Goal: Task Accomplishment & Management: Complete application form

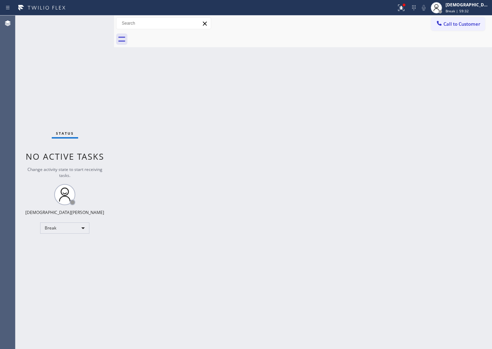
drag, startPoint x: 31, startPoint y: 103, endPoint x: 32, endPoint y: 115, distance: 12.0
click at [31, 103] on div "Status No active tasks Change activity state to start receiving tasks. Christia…" at bounding box center [64, 181] width 99 height 333
click at [58, 231] on body "Status report Issues detected These issues could affect your workflow. Please c…" at bounding box center [246, 174] width 492 height 349
click at [63, 248] on li "Available" at bounding box center [65, 246] width 48 height 8
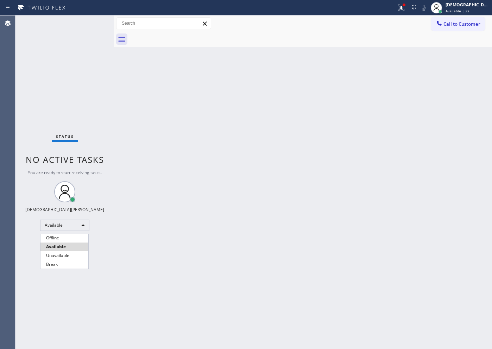
click at [69, 245] on li "Available" at bounding box center [65, 246] width 48 height 8
click at [205, 243] on div at bounding box center [246, 174] width 492 height 349
click at [204, 243] on div at bounding box center [246, 174] width 492 height 349
click at [61, 246] on li "Available" at bounding box center [65, 244] width 48 height 8
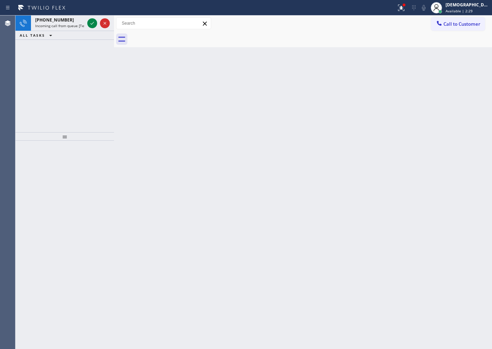
click at [81, 226] on div at bounding box center [64, 245] width 99 height 208
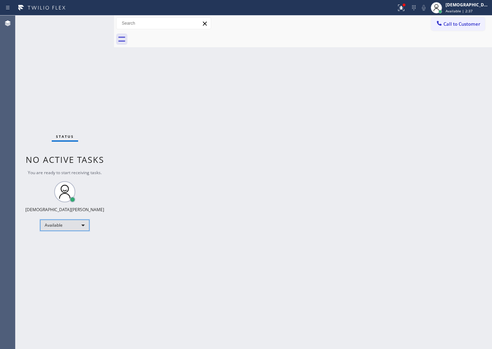
click at [76, 225] on div "Available" at bounding box center [64, 224] width 49 height 11
click at [59, 252] on li "Unavailable" at bounding box center [65, 252] width 48 height 8
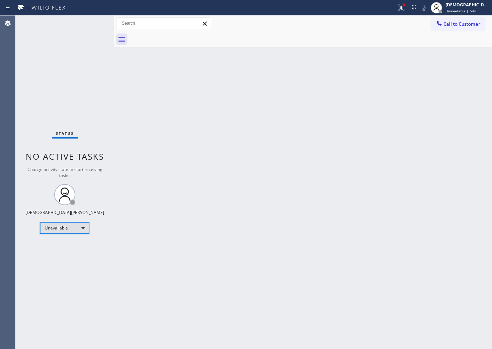
click at [72, 228] on div "Unavailable" at bounding box center [64, 227] width 49 height 11
click at [69, 245] on li "Available" at bounding box center [65, 246] width 48 height 8
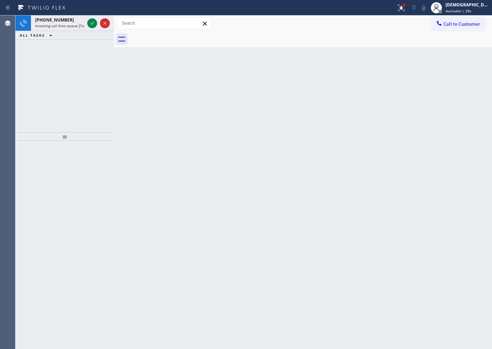
click at [34, 77] on div "[PHONE_NUMBER] Incoming call from queue [Test] All ALL TASKS ALL TASKS ACTIVE T…" at bounding box center [64, 73] width 99 height 117
click at [90, 25] on icon at bounding box center [92, 23] width 8 height 8
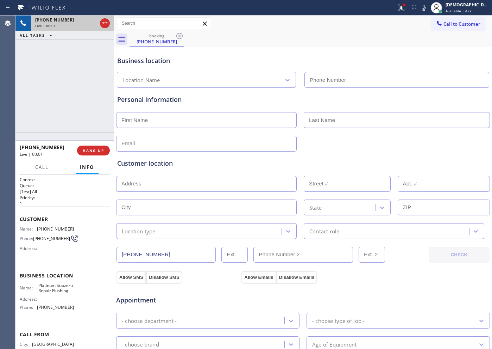
type input "[PHONE_NUMBER]"
click at [103, 27] on icon at bounding box center [105, 23] width 8 height 8
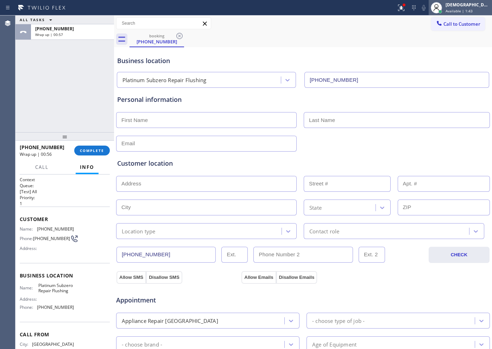
click at [468, 8] on div "[DEMOGRAPHIC_DATA] Cinco Available | 1:43" at bounding box center [469, 7] width 48 height 12
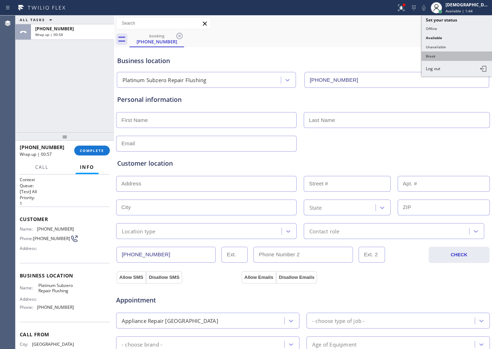
click at [448, 58] on button "Break" at bounding box center [457, 55] width 70 height 9
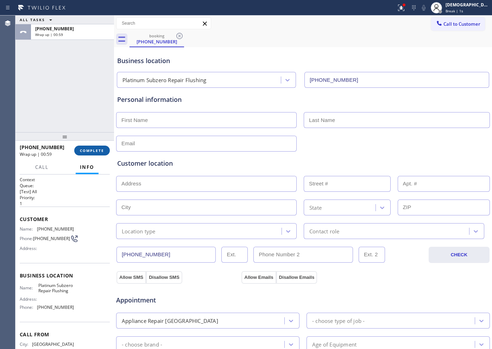
click at [94, 148] on span "COMPLETE" at bounding box center [92, 150] width 24 height 5
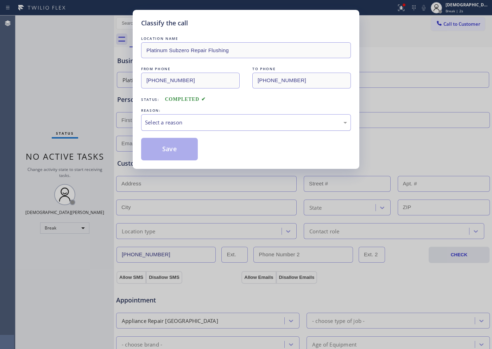
click at [203, 128] on div "Select a reason" at bounding box center [246, 122] width 210 height 17
click at [188, 155] on button "Save" at bounding box center [169, 149] width 57 height 23
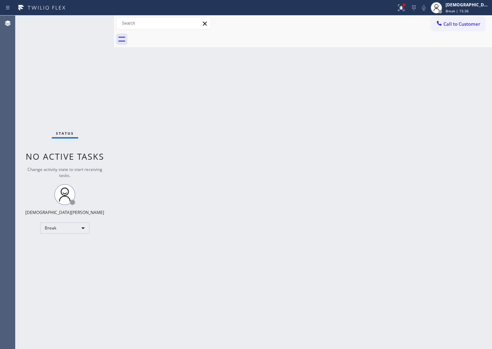
click at [23, 97] on div "Status No active tasks Change activity state to start receiving tasks. Christia…" at bounding box center [64, 181] width 99 height 333
click at [73, 225] on div "Break" at bounding box center [64, 227] width 49 height 11
click at [61, 245] on li "Available" at bounding box center [65, 246] width 48 height 8
click at [268, 245] on div "Back to Dashboard Change Sender ID Customers Technicians Select a contact Outbo…" at bounding box center [303, 181] width 378 height 333
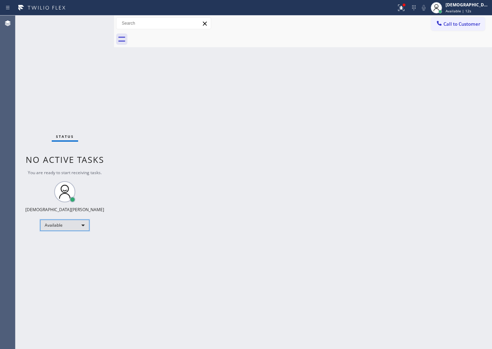
click at [62, 227] on div "Available" at bounding box center [64, 224] width 49 height 11
click at [63, 254] on li "Unavailable" at bounding box center [65, 252] width 48 height 8
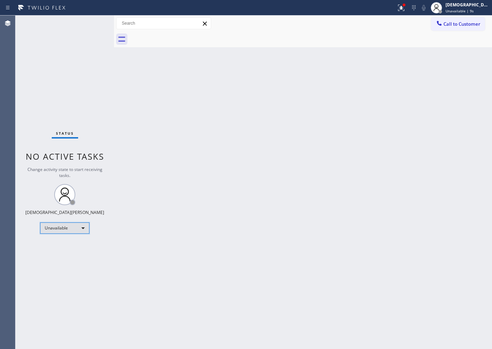
click at [62, 229] on div "Unavailable" at bounding box center [64, 227] width 49 height 11
click at [58, 245] on li "Available" at bounding box center [65, 246] width 48 height 8
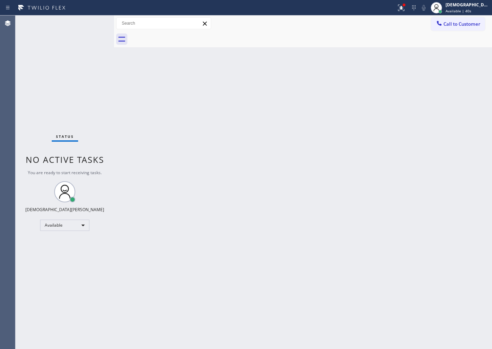
click at [39, 75] on div "Status No active tasks You are ready to start receiving tasks. Christian Cinco …" at bounding box center [64, 181] width 99 height 333
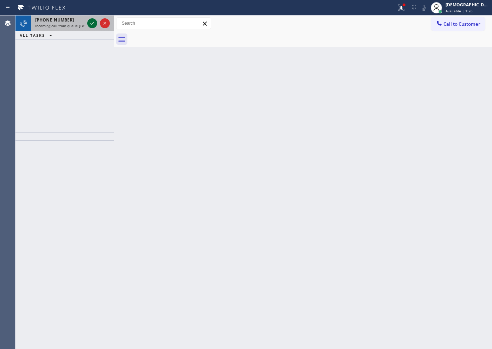
click at [93, 23] on icon at bounding box center [92, 23] width 8 height 8
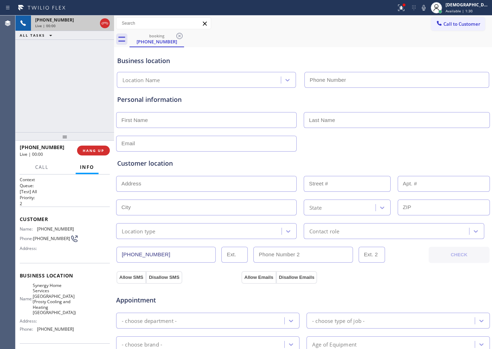
type input "[PHONE_NUMBER]"
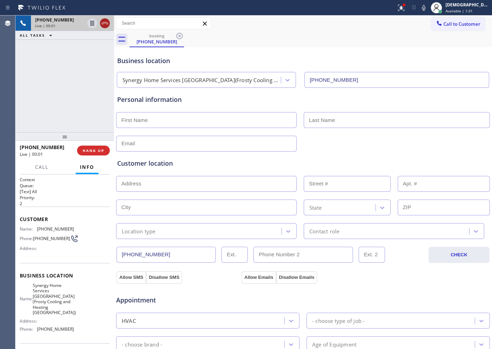
click at [105, 23] on icon at bounding box center [105, 23] width 8 height 8
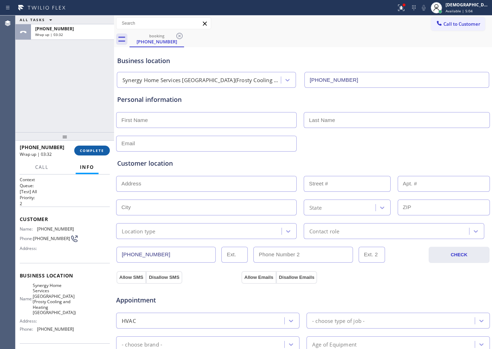
click at [95, 147] on button "COMPLETE" at bounding box center [92, 150] width 36 height 10
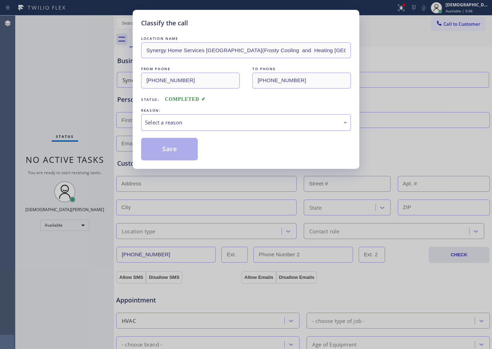
click at [182, 126] on div "Select a reason" at bounding box center [246, 122] width 202 height 8
click at [182, 148] on button "Save" at bounding box center [169, 149] width 57 height 23
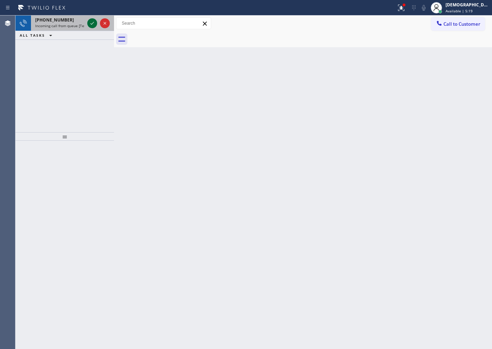
click at [93, 22] on icon at bounding box center [92, 23] width 8 height 8
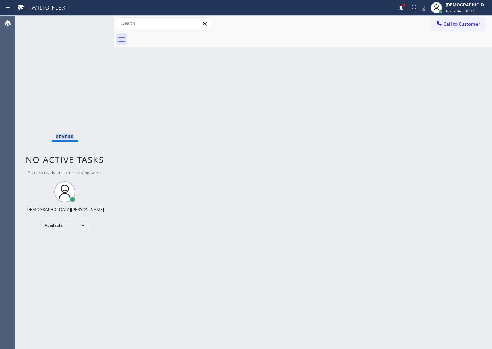
click at [35, 112] on div "Status No active tasks You are ready to start receiving tasks. Christian Cinco …" at bounding box center [64, 181] width 99 height 333
drag, startPoint x: 35, startPoint y: 77, endPoint x: 31, endPoint y: 59, distance: 18.2
click at [25, 65] on div "Status No active tasks You are ready to start receiving tasks. Christian Cinco …" at bounding box center [64, 181] width 99 height 333
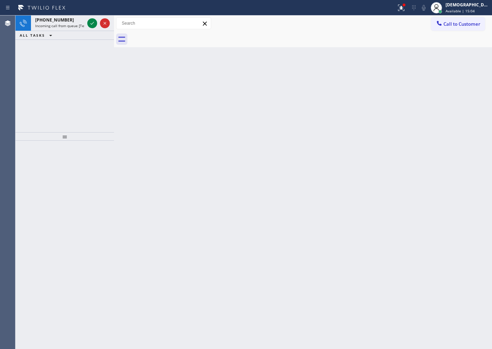
drag, startPoint x: 31, startPoint y: 83, endPoint x: 50, endPoint y: 70, distance: 23.5
click at [31, 83] on div "[PHONE_NUMBER] Incoming call from queue [Test] All ALL TASKS ALL TASKS ACTIVE T…" at bounding box center [64, 73] width 99 height 117
click at [93, 24] on icon at bounding box center [92, 23] width 8 height 8
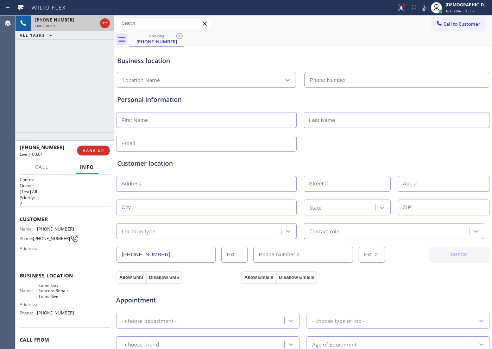
type input "[PHONE_NUMBER]"
click at [106, 23] on icon at bounding box center [105, 23] width 6 height 2
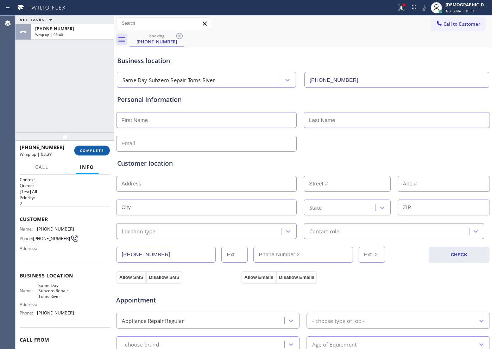
click at [88, 152] on span "COMPLETE" at bounding box center [92, 150] width 24 height 5
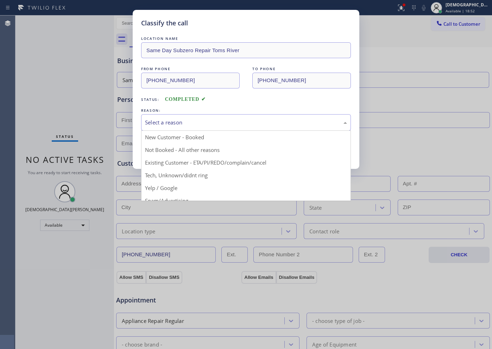
click at [247, 119] on div "Select a reason" at bounding box center [246, 122] width 202 height 8
click at [216, 120] on div "Not Booked - All other reasons" at bounding box center [246, 122] width 202 height 8
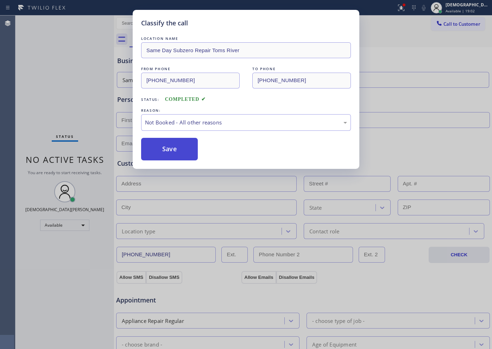
click at [193, 149] on button "Save" at bounding box center [169, 149] width 57 height 23
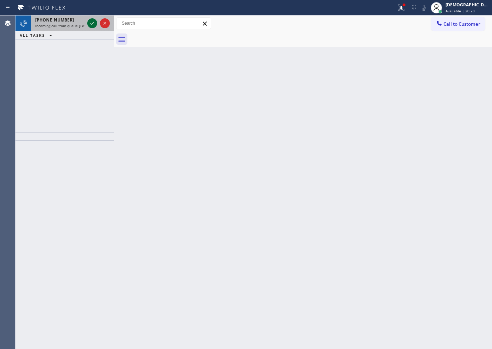
click at [93, 24] on icon at bounding box center [92, 23] width 8 height 8
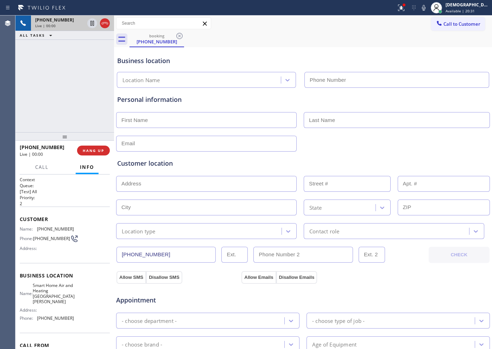
type input "[PHONE_NUMBER]"
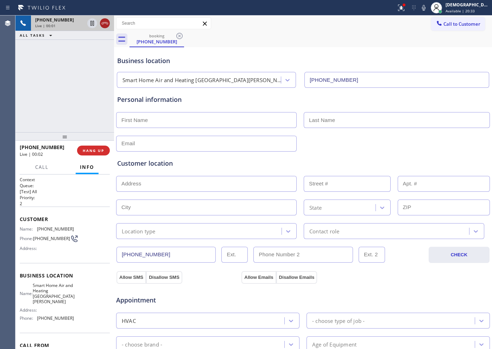
click at [107, 23] on icon at bounding box center [105, 23] width 8 height 8
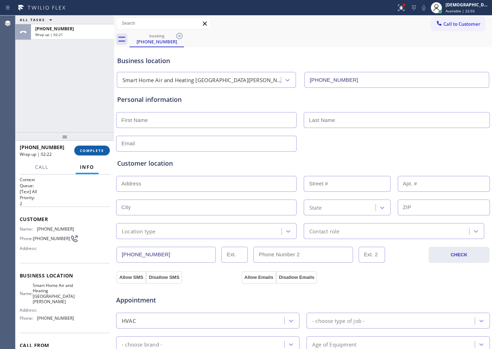
click at [96, 151] on span "COMPLETE" at bounding box center [92, 150] width 24 height 5
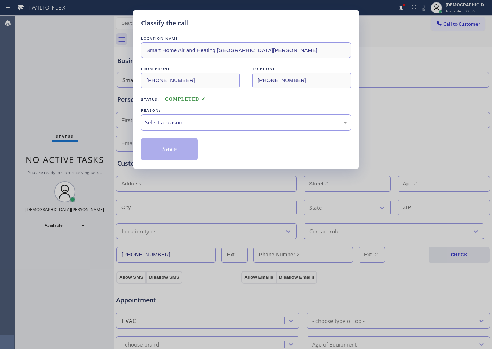
click at [172, 120] on div "Select a reason" at bounding box center [246, 122] width 202 height 8
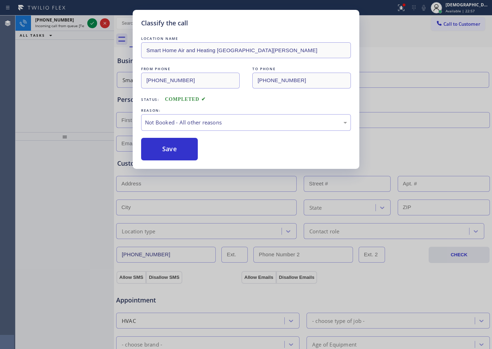
click at [168, 153] on button "Save" at bounding box center [169, 149] width 57 height 23
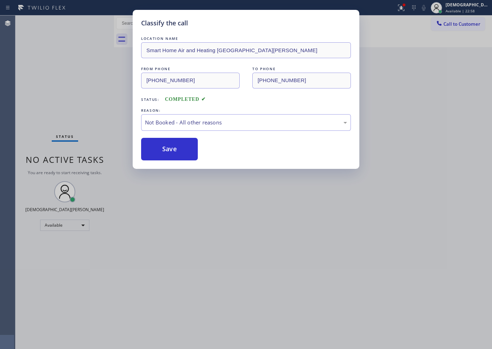
click at [93, 26] on div "Status No active tasks You are ready to start receiving tasks. Christian Cinco …" at bounding box center [64, 181] width 99 height 333
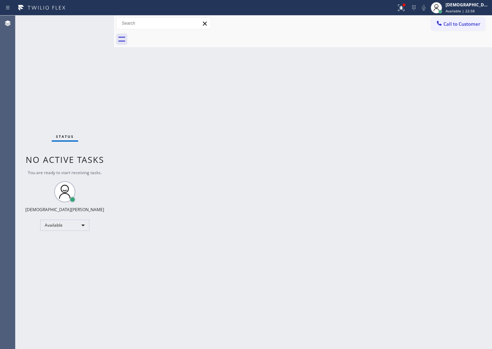
click at [93, 26] on div "Status No active tasks You are ready to start receiving tasks. Christian Cinco …" at bounding box center [64, 181] width 99 height 333
click at [92, 26] on div "Status No active tasks You are ready to start receiving tasks. Christian Cinco …" at bounding box center [64, 181] width 99 height 333
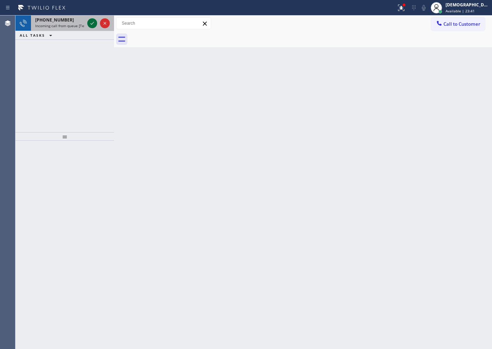
click at [92, 24] on icon at bounding box center [92, 23] width 8 height 8
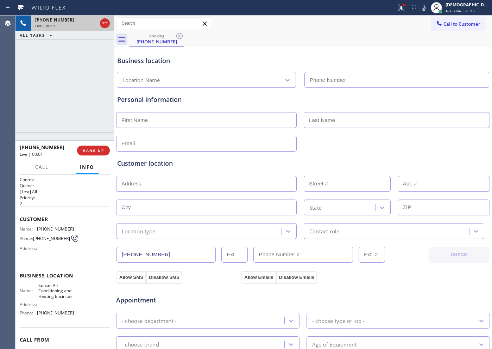
type input "[PHONE_NUMBER]"
click at [107, 25] on icon at bounding box center [105, 23] width 8 height 8
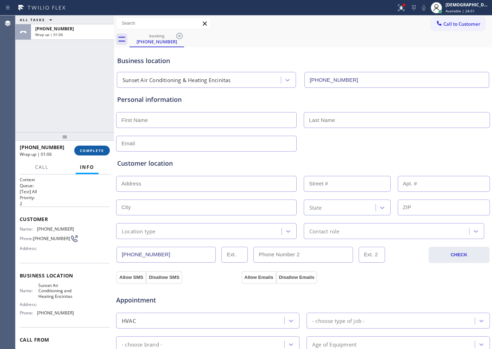
click at [90, 147] on button "COMPLETE" at bounding box center [92, 150] width 36 height 10
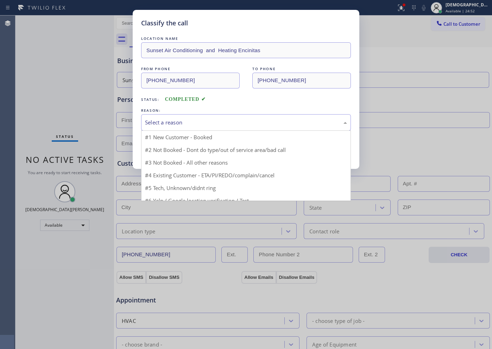
click at [150, 120] on div "Select a reason" at bounding box center [246, 122] width 202 height 8
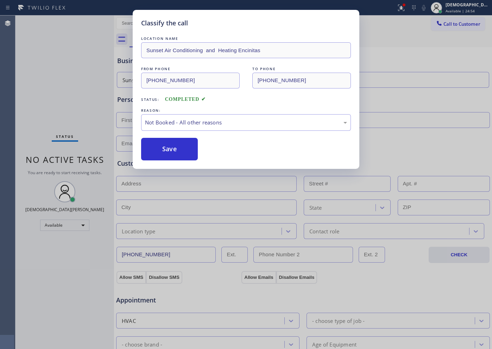
click at [151, 149] on button "Save" at bounding box center [169, 149] width 57 height 23
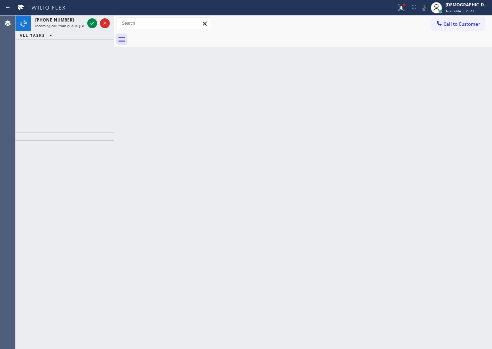
drag, startPoint x: 24, startPoint y: 98, endPoint x: 32, endPoint y: 85, distance: 15.9
click at [25, 97] on div "[PHONE_NUMBER] Incoming call from queue [Test] All ALL TASKS ALL TASKS ACTIVE T…" at bounding box center [64, 73] width 99 height 117
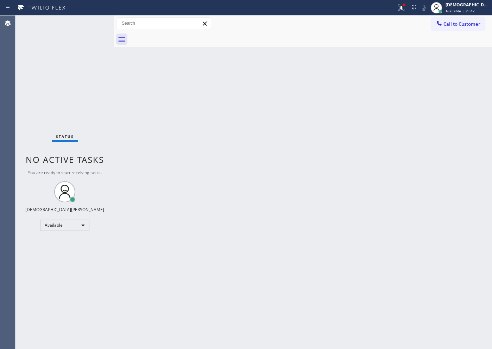
click at [91, 25] on div "Status No active tasks You are ready to start receiving tasks. Christian Cinco …" at bounding box center [64, 181] width 99 height 333
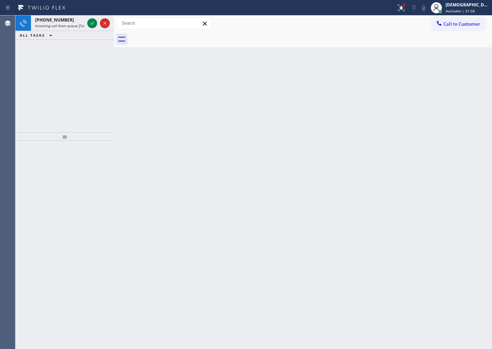
click at [36, 52] on div "[PHONE_NUMBER] Incoming call from queue [Test] All ALL TASKS ALL TASKS ACTIVE T…" at bounding box center [64, 73] width 99 height 117
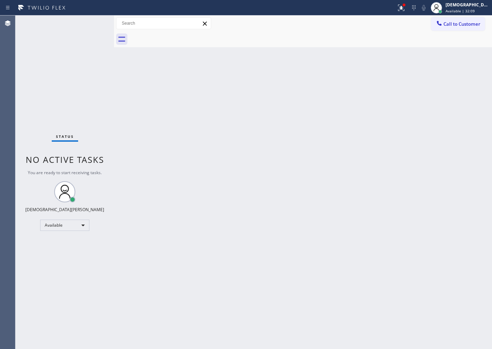
click at [29, 74] on div "Status No active tasks You are ready to start receiving tasks. Christian Cinco …" at bounding box center [64, 181] width 99 height 333
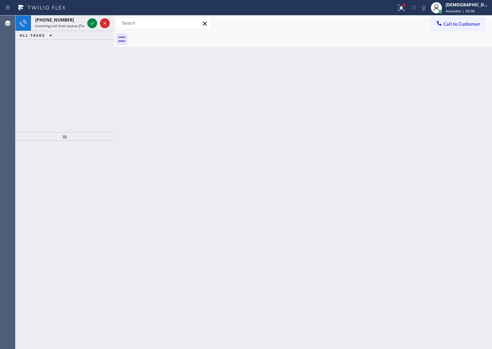
drag, startPoint x: 29, startPoint y: 75, endPoint x: 49, endPoint y: 68, distance: 20.7
click at [29, 74] on div "[PHONE_NUMBER] Incoming call from queue [Test] All ALL TASKS ALL TASKS ACTIVE T…" at bounding box center [64, 73] width 99 height 117
click at [93, 27] on button at bounding box center [92, 23] width 10 height 10
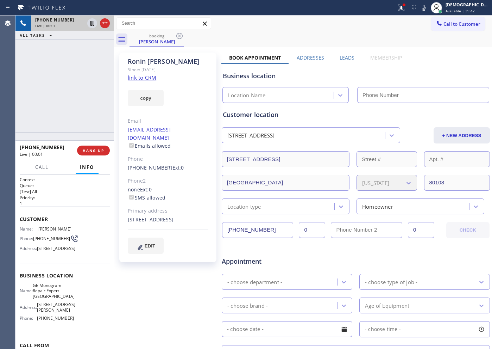
type input "[PHONE_NUMBER]"
click at [150, 80] on link "link to CRM" at bounding box center [142, 77] width 29 height 7
click at [93, 22] on icon at bounding box center [92, 23] width 8 height 8
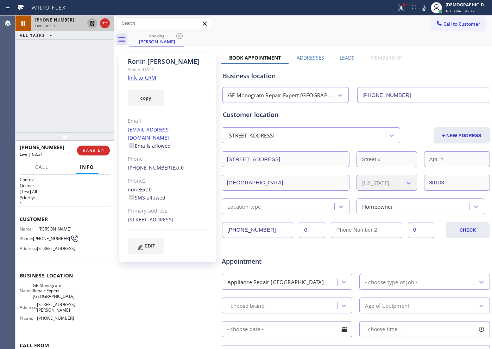
click at [27, 72] on div "[PHONE_NUMBER] Live | 02:31 ALL TASKS ALL TASKS ACTIVE TASKS TASKS IN WRAP UP" at bounding box center [64, 73] width 99 height 117
click at [90, 25] on icon at bounding box center [92, 23] width 8 height 8
click at [101, 24] on icon at bounding box center [105, 23] width 8 height 8
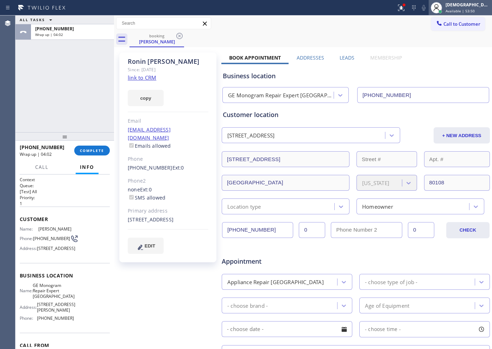
click at [464, 9] on span "Available | 53:50" at bounding box center [460, 10] width 29 height 5
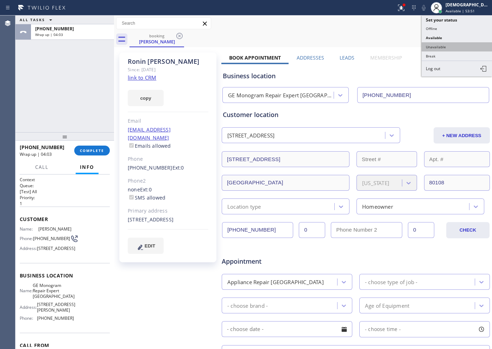
drag, startPoint x: 455, startPoint y: 45, endPoint x: 292, endPoint y: 92, distance: 169.3
click at [454, 45] on button "Unavailable" at bounding box center [457, 46] width 70 height 9
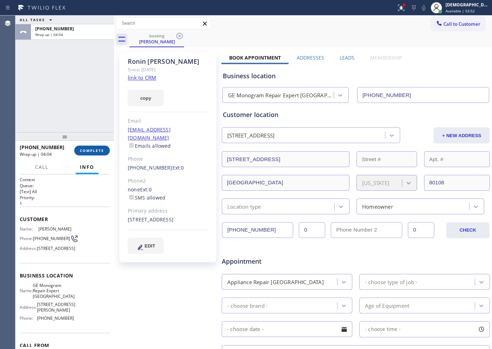
click at [81, 152] on span "COMPLETE" at bounding box center [92, 150] width 24 height 5
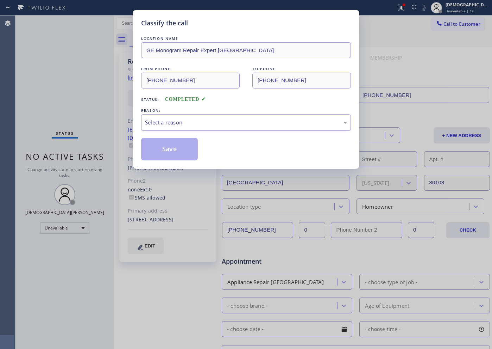
click at [189, 125] on div "Select a reason" at bounding box center [246, 122] width 202 height 8
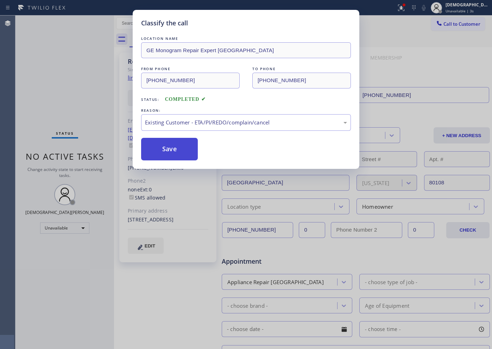
click at [176, 155] on button "Save" at bounding box center [169, 149] width 57 height 23
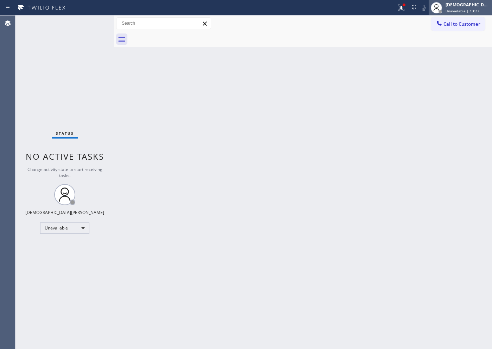
click at [462, 13] on div "[DEMOGRAPHIC_DATA][PERSON_NAME] Unavailable | 13:27" at bounding box center [469, 7] width 48 height 12
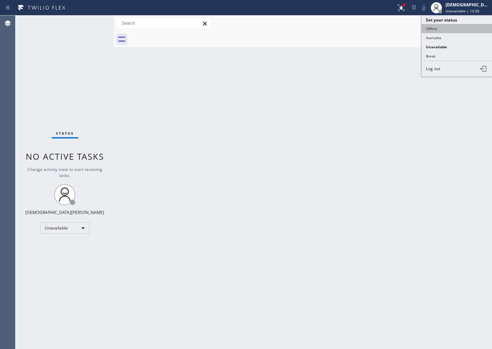
click at [447, 28] on button "Offline" at bounding box center [457, 28] width 70 height 9
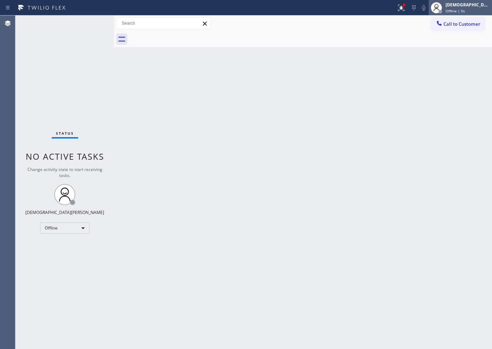
click at [465, 9] on span "Offline | 0s" at bounding box center [455, 10] width 19 height 5
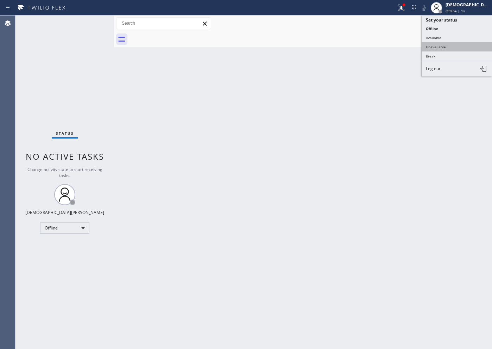
click at [460, 44] on button "Unavailable" at bounding box center [457, 46] width 70 height 9
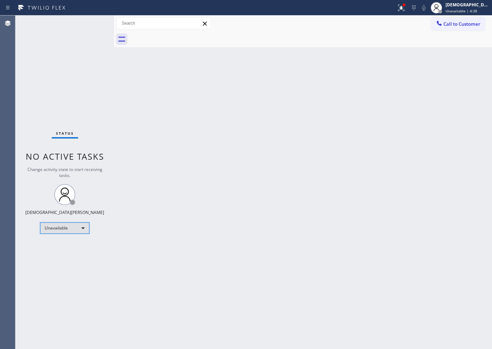
click at [62, 229] on div "Unavailable" at bounding box center [64, 227] width 49 height 11
click at [57, 247] on li "Available" at bounding box center [65, 246] width 48 height 8
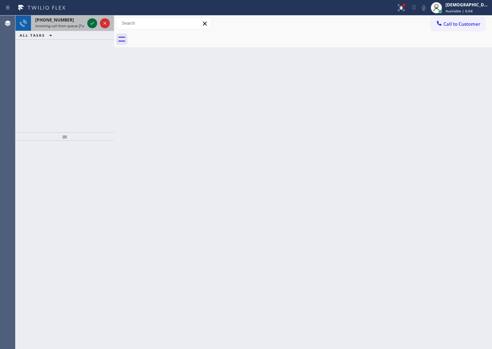
click at [89, 24] on icon at bounding box center [92, 23] width 8 height 8
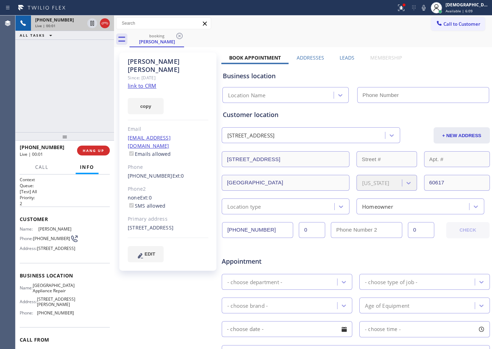
type input "[PHONE_NUMBER]"
click at [149, 82] on link "link to CRM" at bounding box center [142, 85] width 29 height 7
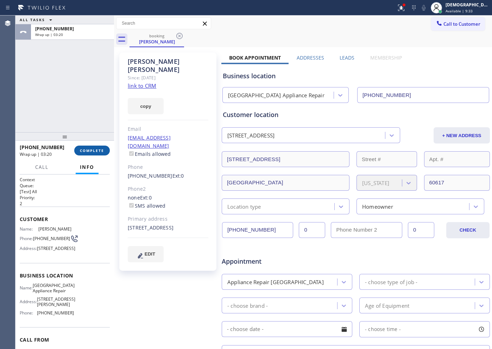
click at [87, 148] on span "COMPLETE" at bounding box center [92, 150] width 24 height 5
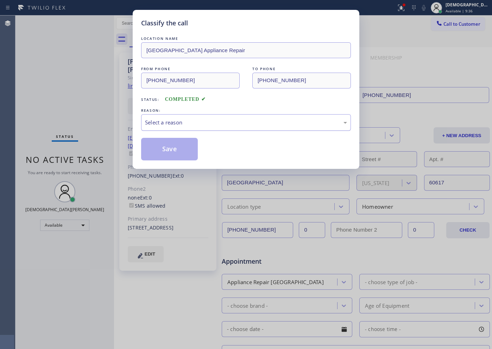
click at [187, 123] on div "Select a reason" at bounding box center [246, 122] width 202 height 8
click at [180, 149] on button "Save" at bounding box center [169, 149] width 57 height 23
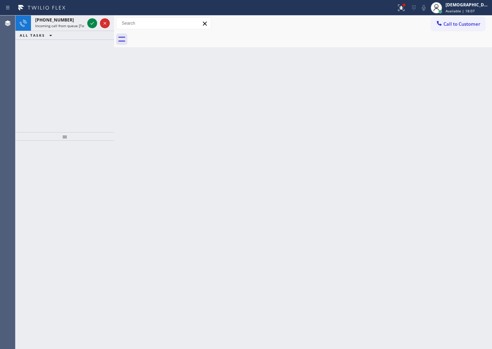
drag, startPoint x: 18, startPoint y: 54, endPoint x: 52, endPoint y: 33, distance: 39.5
click at [18, 54] on div "[PHONE_NUMBER] Incoming call from queue [Test] All ALL TASKS ALL TASKS ACTIVE T…" at bounding box center [64, 73] width 99 height 117
click at [95, 23] on icon at bounding box center [92, 23] width 8 height 8
click at [90, 25] on icon at bounding box center [92, 23] width 8 height 8
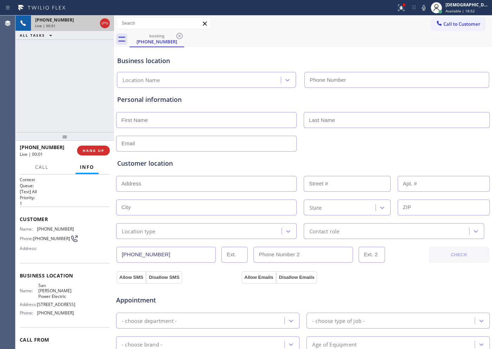
type input "[PHONE_NUMBER]"
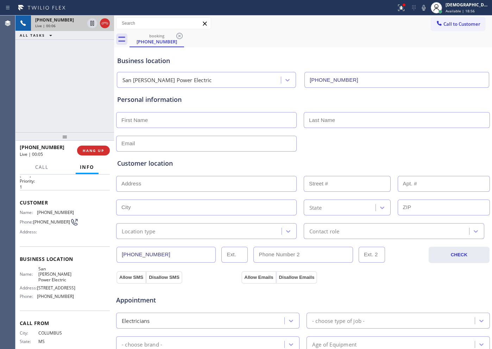
scroll to position [31, 0]
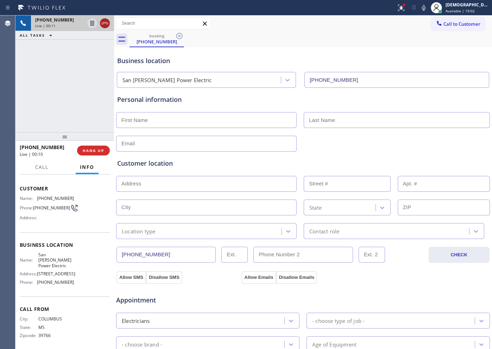
click at [104, 26] on icon at bounding box center [105, 23] width 8 height 8
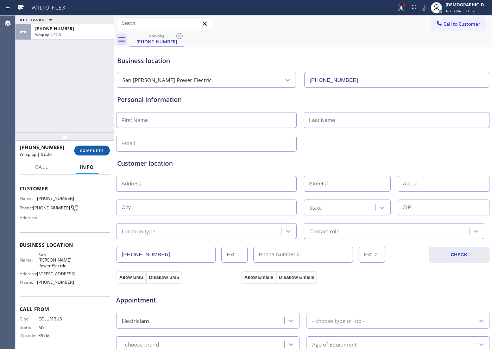
click at [103, 152] on span "COMPLETE" at bounding box center [92, 150] width 24 height 5
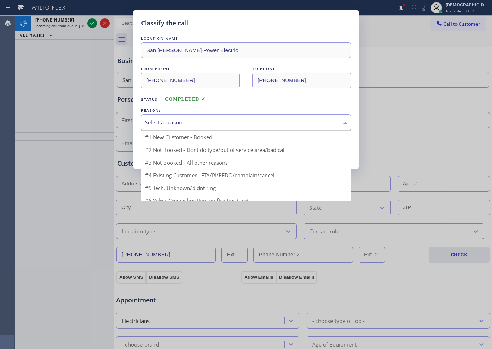
click at [179, 118] on div "Select a reason" at bounding box center [246, 122] width 210 height 17
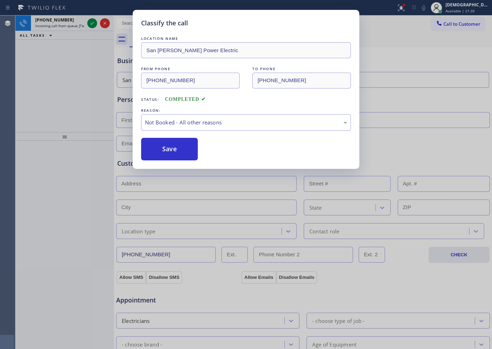
click at [174, 149] on button "Save" at bounding box center [169, 149] width 57 height 23
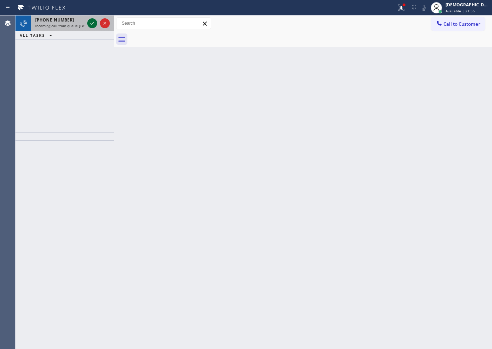
click at [93, 23] on icon at bounding box center [93, 23] width 4 height 3
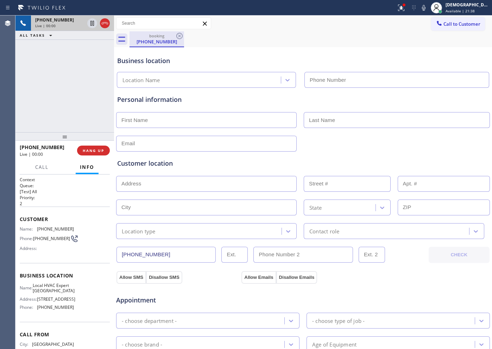
type input "[PHONE_NUMBER]"
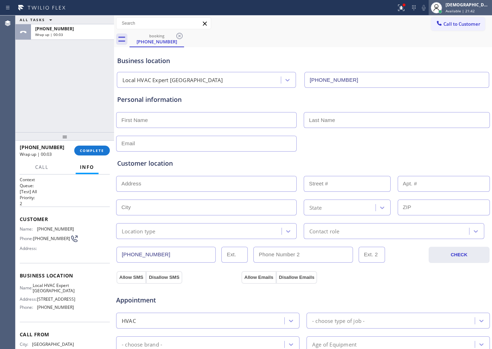
click at [475, 11] on span "Available | 21:42" at bounding box center [460, 10] width 29 height 5
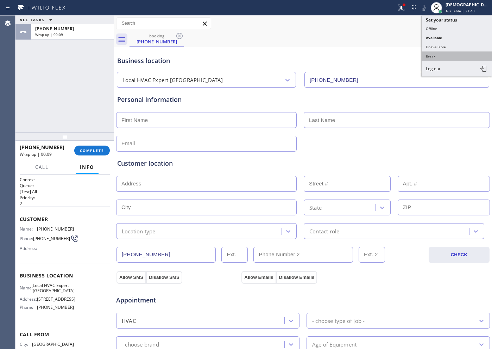
click at [457, 55] on button "Break" at bounding box center [457, 55] width 70 height 9
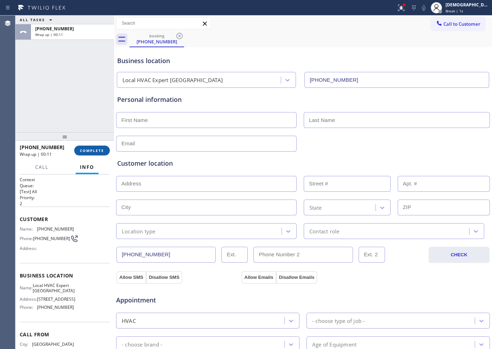
click at [92, 148] on span "COMPLETE" at bounding box center [92, 150] width 24 height 5
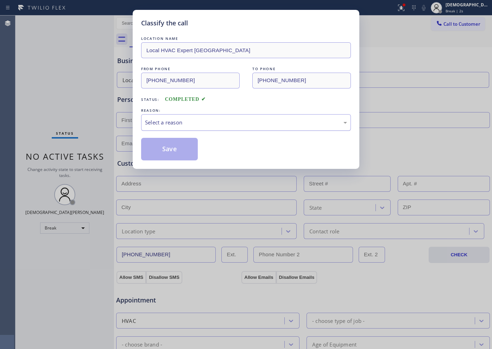
click at [180, 125] on div "Select a reason" at bounding box center [246, 122] width 202 height 8
click at [174, 148] on button "Save" at bounding box center [169, 149] width 57 height 23
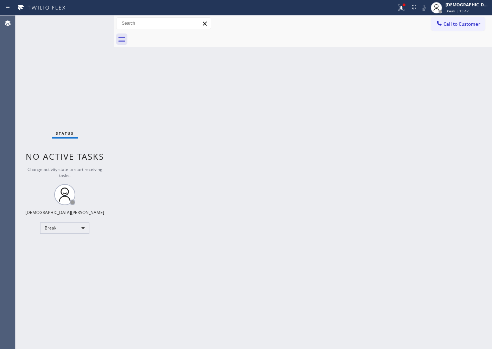
click at [41, 192] on div "Status No active tasks Change activity state to start receiving tasks. Christia…" at bounding box center [64, 181] width 99 height 333
click at [49, 226] on div "Break" at bounding box center [64, 227] width 49 height 11
click at [53, 250] on li "Available" at bounding box center [65, 246] width 48 height 8
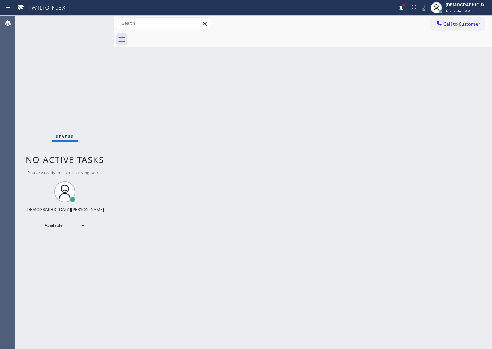
click at [91, 25] on div "Status No active tasks You are ready to start receiving tasks. Christian Cinco …" at bounding box center [64, 181] width 99 height 333
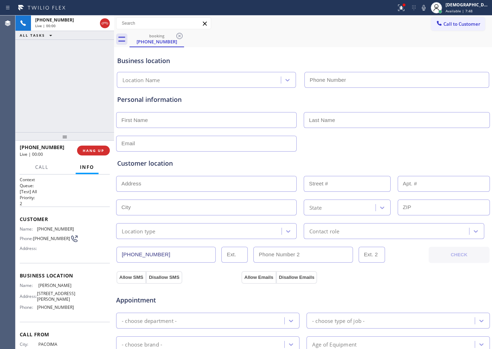
type input "[PHONE_NUMBER]"
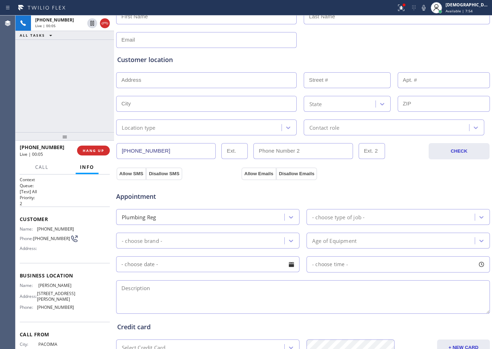
scroll to position [176, 0]
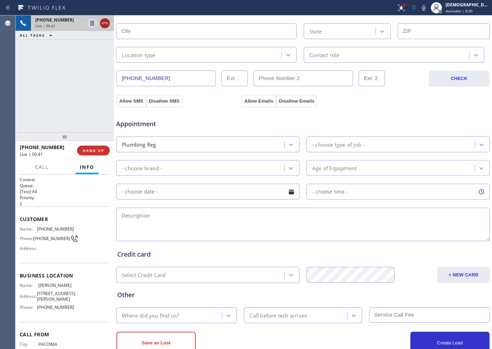
click at [103, 21] on icon at bounding box center [105, 23] width 8 height 8
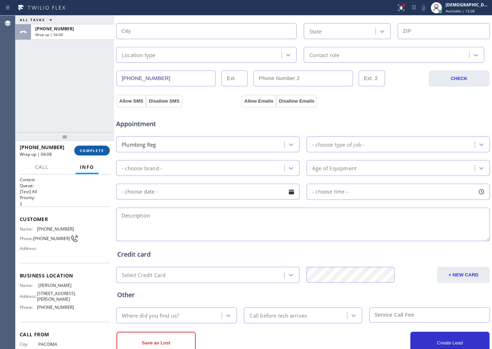
click at [83, 148] on span "COMPLETE" at bounding box center [92, 150] width 24 height 5
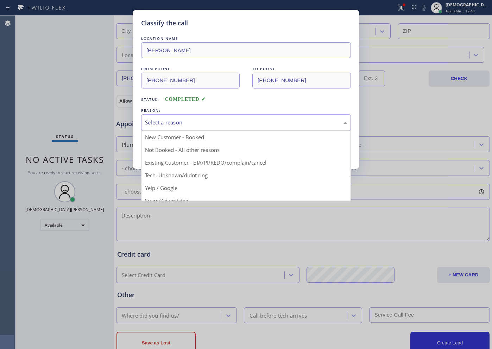
click at [200, 123] on div "Select a reason" at bounding box center [246, 122] width 202 height 8
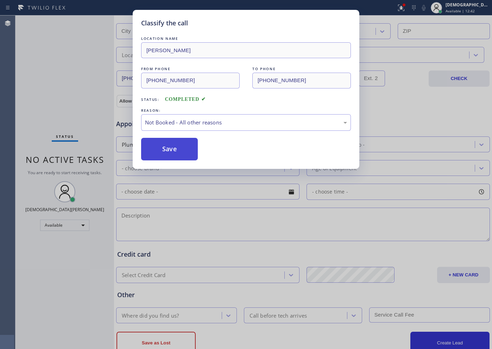
click at [188, 148] on button "Save" at bounding box center [169, 149] width 57 height 23
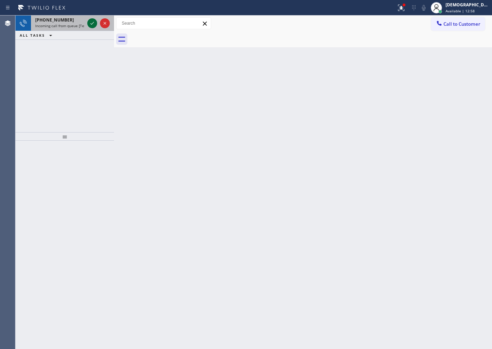
click at [92, 20] on icon at bounding box center [92, 23] width 8 height 8
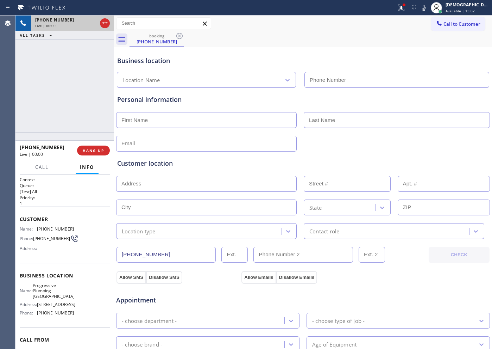
type input "[PHONE_NUMBER]"
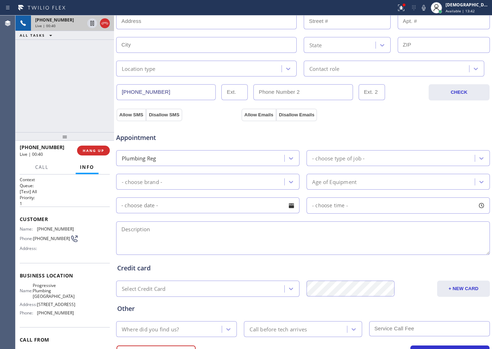
scroll to position [197, 0]
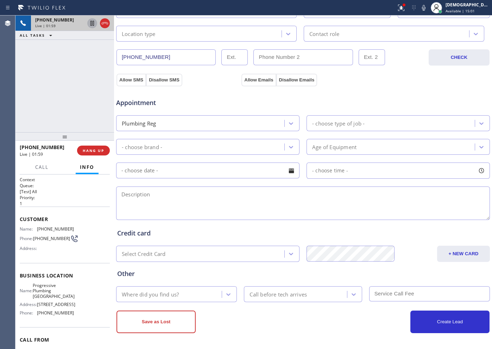
click at [94, 26] on icon at bounding box center [92, 23] width 8 height 8
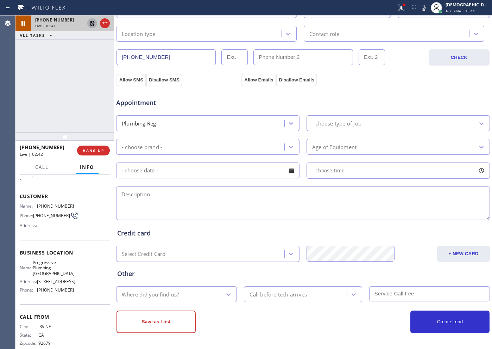
scroll to position [42, 0]
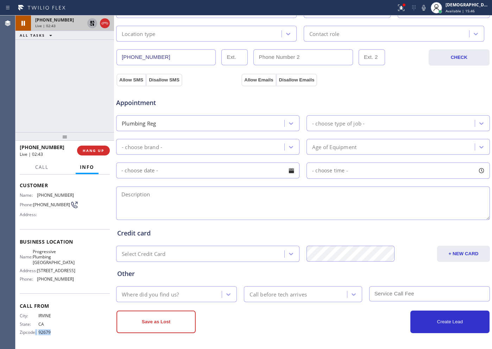
drag, startPoint x: 52, startPoint y: 330, endPoint x: 36, endPoint y: 331, distance: 16.6
click at [36, 331] on div "Zipcode: 92679" at bounding box center [47, 331] width 54 height 5
click at [54, 331] on span "92679" at bounding box center [55, 331] width 35 height 5
drag, startPoint x: 53, startPoint y: 330, endPoint x: 38, endPoint y: 333, distance: 15.8
click at [38, 333] on span "92679" at bounding box center [55, 331] width 35 height 5
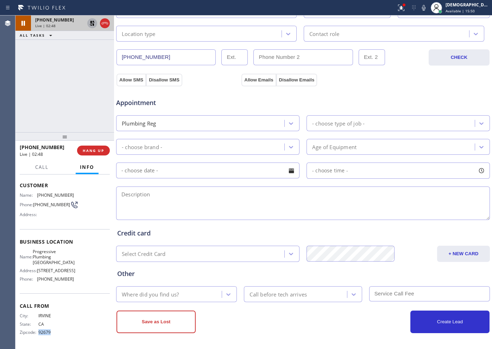
copy span "92679"
click at [92, 24] on icon at bounding box center [92, 23] width 8 height 8
click at [88, 23] on icon at bounding box center [92, 23] width 8 height 8
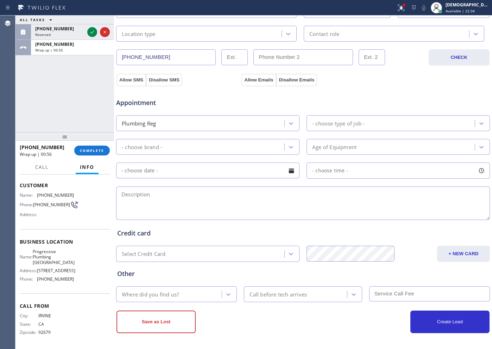
click at [35, 82] on div "ALL TASKS ALL TASKS ACTIVE TASKS TASKS IN WRAP UP [PHONE_NUMBER] Reserved [PHON…" at bounding box center [64, 73] width 99 height 117
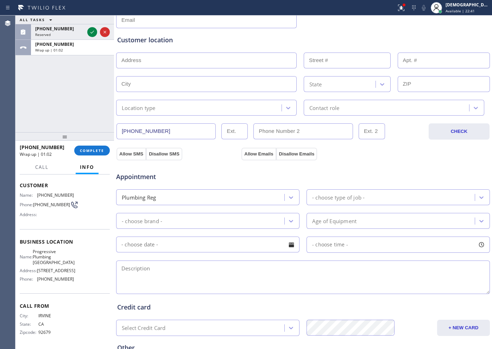
scroll to position [0, 0]
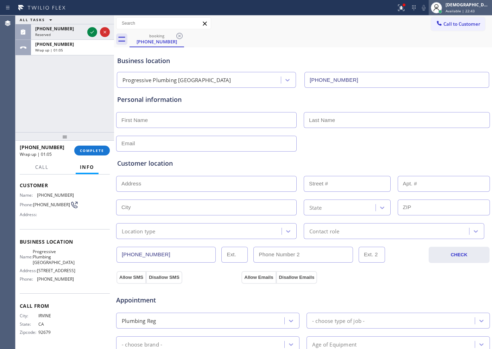
click at [471, 10] on span "Available | 22:43" at bounding box center [460, 10] width 29 height 5
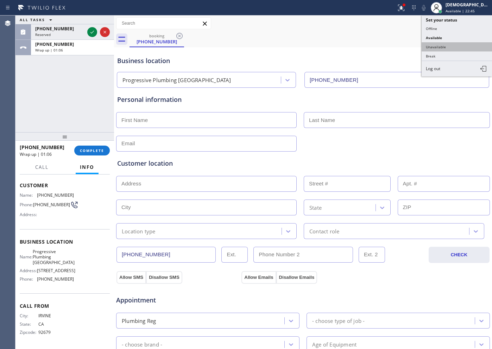
click at [454, 44] on button "Unavailable" at bounding box center [457, 46] width 70 height 9
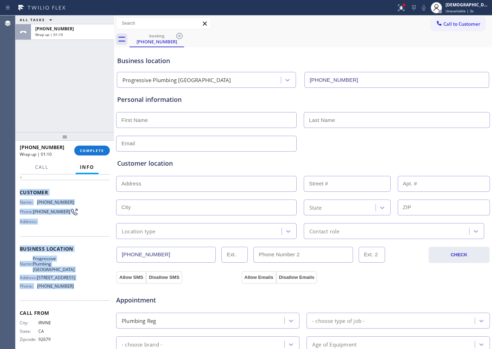
scroll to position [7, 0]
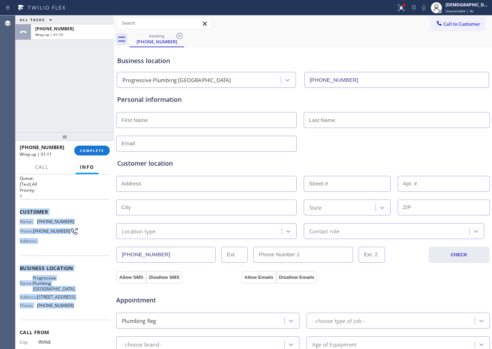
drag, startPoint x: 77, startPoint y: 284, endPoint x: 17, endPoint y: 213, distance: 93.7
click at [17, 213] on div "Context Queue: [Test] All Priority: 1 Customer Name: [PHONE_NUMBER] Phone: [PHO…" at bounding box center [64, 261] width 99 height 174
copy div "Customer Name: [PHONE_NUMBER] Phone: [PHONE_NUMBER] Address: Business location …"
click at [451, 26] on span "Call to Customer" at bounding box center [462, 24] width 37 height 6
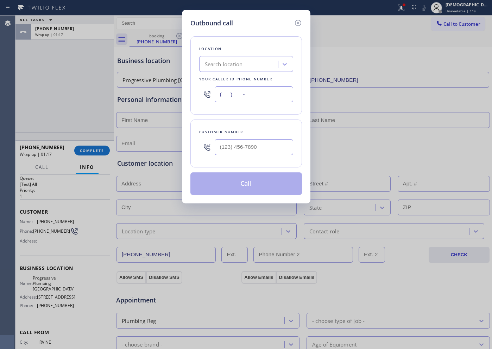
click at [274, 89] on input "(___) ___-____" at bounding box center [254, 94] width 79 height 16
paste input "213) 810-5550"
type input "[PHONE_NUMBER]"
click at [269, 149] on input "(___) ___-____" at bounding box center [254, 147] width 79 height 16
paste input "949) 300-6919"
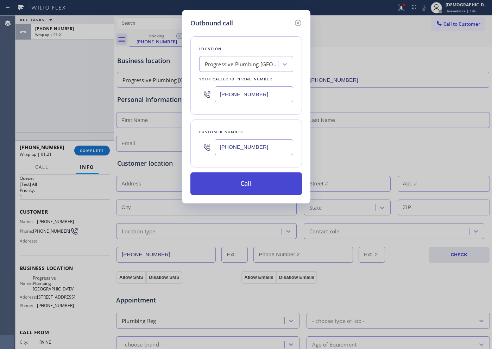
type input "[PHONE_NUMBER]"
click at [269, 184] on button "Call" at bounding box center [247, 183] width 112 height 23
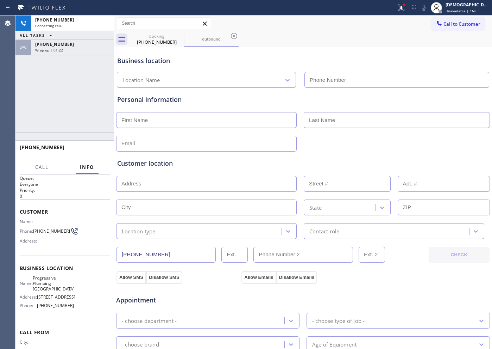
type input "[PHONE_NUMBER]"
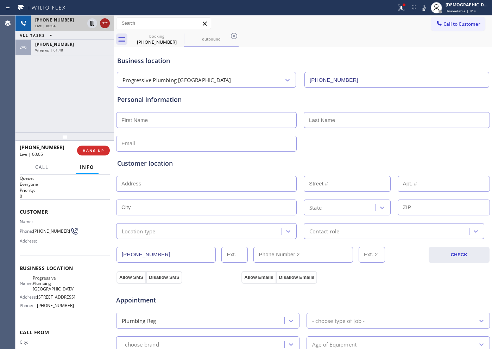
click at [107, 24] on icon at bounding box center [105, 23] width 8 height 8
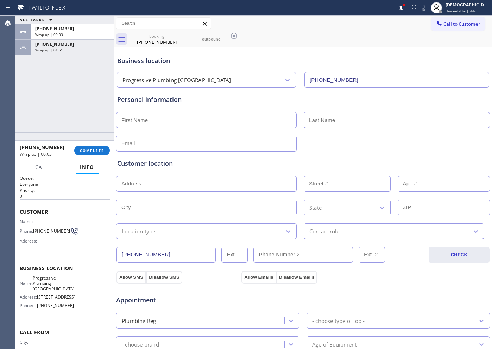
click at [180, 118] on input "text" at bounding box center [206, 120] width 181 height 16
type input "Ms"
click at [341, 120] on input "text" at bounding box center [397, 120] width 186 height 16
type input "Icky"
click at [231, 149] on div "Customer location >> ADD NEW ADDRESS << + NEW ADDRESS State Location type Conta…" at bounding box center [303, 194] width 375 height 90
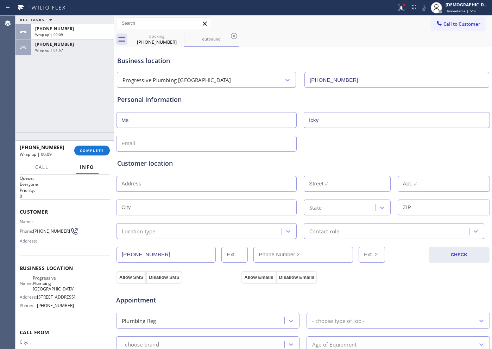
click at [230, 147] on input "text" at bounding box center [206, 144] width 181 height 16
click at [252, 144] on input "text" at bounding box center [206, 144] width 181 height 16
type input "[EMAIL_ADDRESS][DOMAIN_NAME]"
click at [160, 238] on div "Location type" at bounding box center [206, 231] width 181 height 16
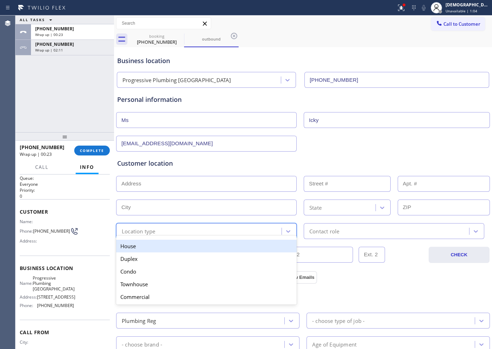
click at [219, 173] on div "Customer location >> ADD NEW ADDRESS << + NEW ADDRESS State option House focuse…" at bounding box center [303, 199] width 372 height 80
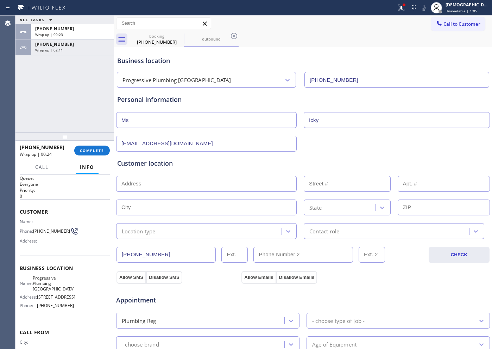
click at [195, 181] on input "text" at bounding box center [206, 184] width 181 height 16
paste input "[STREET_ADDRESS]"
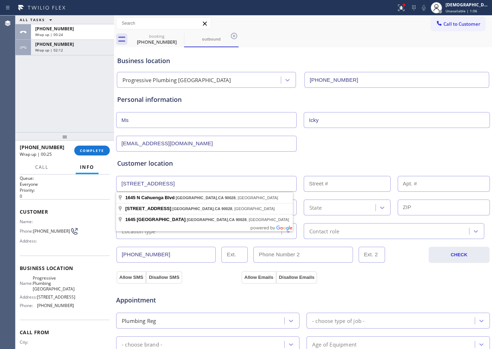
type input "[STREET_ADDRESS]"
type input "1645"
type input "[GEOGRAPHIC_DATA]"
type input "90028"
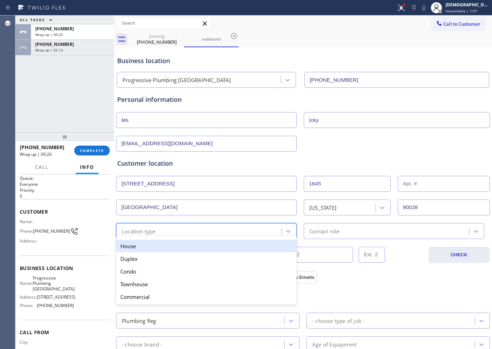
click at [173, 232] on div "Location type" at bounding box center [199, 231] width 163 height 12
drag, startPoint x: 168, startPoint y: 244, endPoint x: 256, endPoint y: 242, distance: 88.1
click at [169, 244] on div "House" at bounding box center [206, 246] width 181 height 13
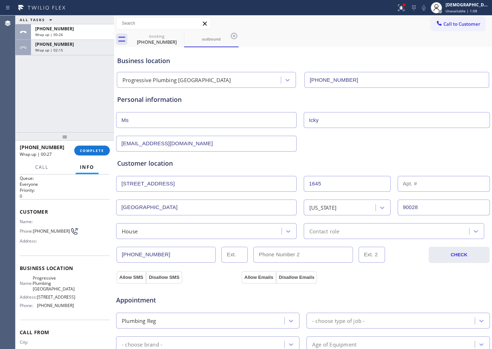
click at [223, 222] on div "House Contact role" at bounding box center [303, 230] width 375 height 17
click at [183, 227] on div "House" at bounding box center [199, 231] width 163 height 12
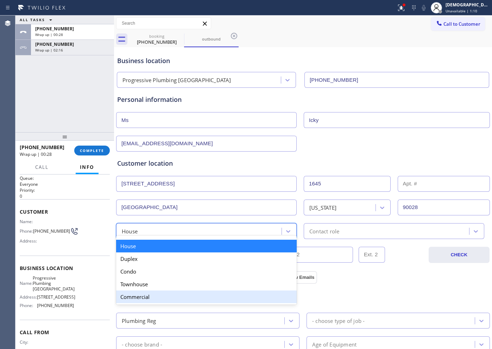
drag, startPoint x: 157, startPoint y: 291, endPoint x: 279, endPoint y: 254, distance: 127.5
click at [158, 290] on div "Commercial" at bounding box center [206, 296] width 181 height 13
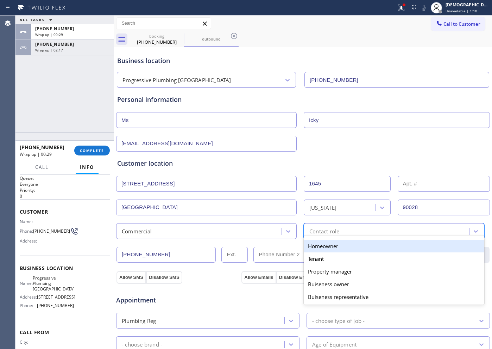
click at [313, 234] on div "Contact role" at bounding box center [325, 231] width 30 height 8
click at [310, 249] on div "Homeowner" at bounding box center [394, 246] width 181 height 13
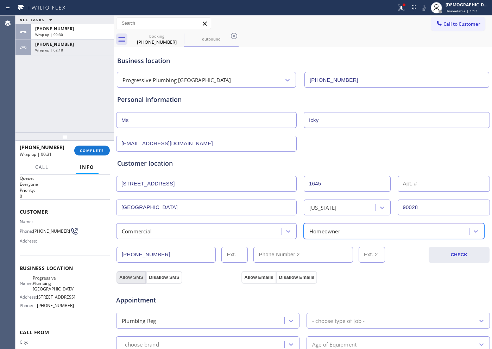
click at [139, 275] on button "Allow SMS" at bounding box center [132, 277] width 30 height 13
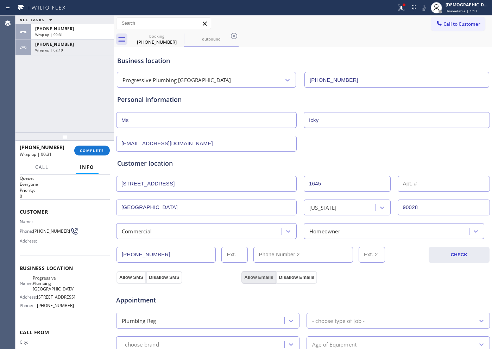
click at [244, 275] on button "Allow Emails" at bounding box center [259, 277] width 35 height 13
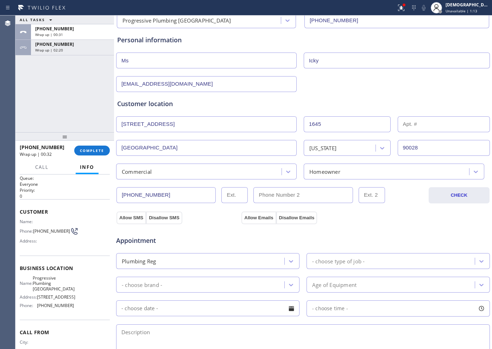
scroll to position [132, 0]
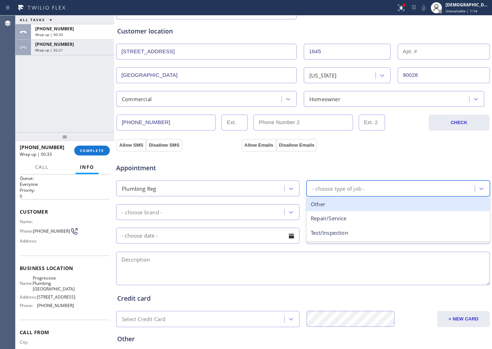
click at [312, 186] on div "- choose type of job -" at bounding box center [338, 188] width 52 height 8
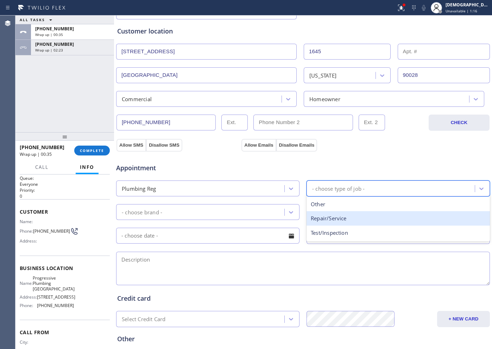
drag, startPoint x: 330, startPoint y: 216, endPoint x: 218, endPoint y: 193, distance: 114.3
click at [329, 216] on div "Repair/Service" at bounding box center [399, 218] width 184 height 14
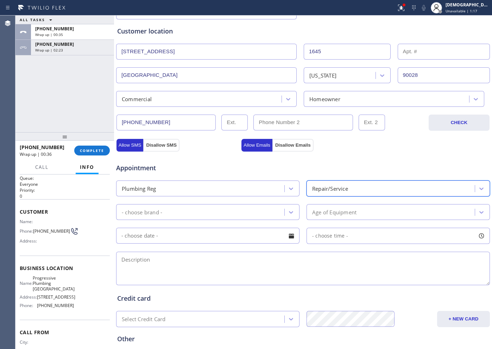
click at [203, 208] on div "- choose brand -" at bounding box center [201, 212] width 166 height 12
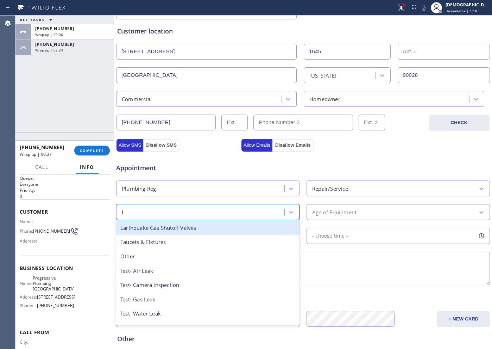
type input "to"
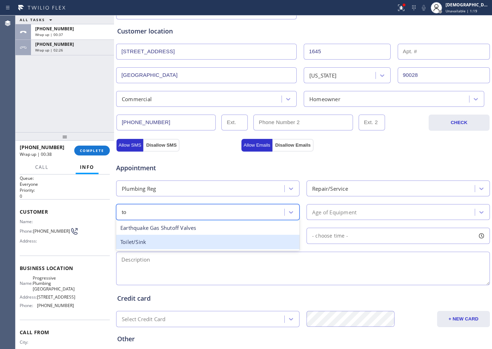
click at [207, 238] on div "Toilet/Sink" at bounding box center [208, 242] width 184 height 14
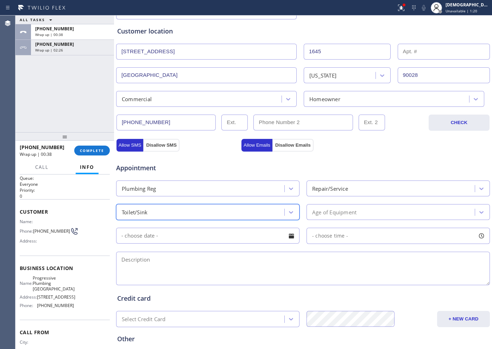
click at [359, 197] on div "Appointment Plumbing Reg Repair/Service option Toilet/Sink, selected. 15 result…" at bounding box center [303, 221] width 372 height 132
click at [352, 210] on div "Age of Equipment" at bounding box center [334, 212] width 44 height 8
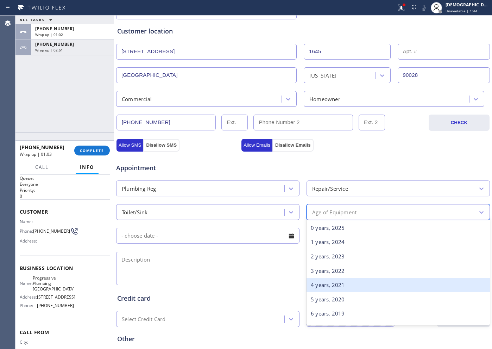
click at [366, 277] on div "3 years, 2022" at bounding box center [399, 270] width 184 height 14
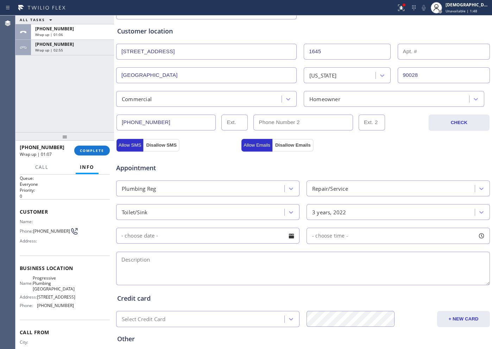
click at [195, 261] on textarea at bounding box center [303, 268] width 374 height 33
click at [153, 263] on textarea at bounding box center [303, 268] width 374 height 33
paste textarea "toilet is clog"
drag, startPoint x: 177, startPoint y: 256, endPoint x: 179, endPoint y: 261, distance: 4.9
click at [178, 256] on textarea "toilet is clog /" at bounding box center [303, 268] width 374 height 33
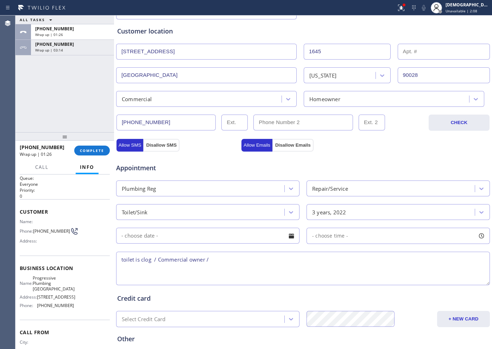
paste textarea "[STREET_ADDRESS]"
click at [373, 265] on textarea "toilet is clog / Commercial owner / [STREET_ADDRESS] / Business" at bounding box center [303, 268] width 374 height 33
paste textarea "rise juice and coffe hollywood"
click at [74, 299] on div "Name: Progressive Plumbing [GEOGRAPHIC_DATA] Address: [STREET_ADDRESS] Phone: […" at bounding box center [65, 293] width 90 height 36
drag, startPoint x: 61, startPoint y: 291, endPoint x: 34, endPoint y: 283, distance: 28.2
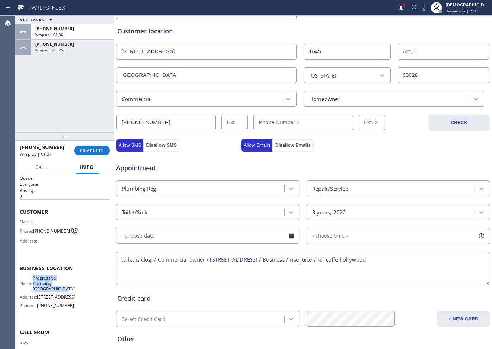
click at [34, 283] on div "Name: Progressive Plumbing [GEOGRAPHIC_DATA]" at bounding box center [47, 283] width 54 height 16
copy div "Progressive Plumbing [GEOGRAPHIC_DATA]"
click at [444, 262] on textarea "toilet is clog / Commercial owner / [STREET_ADDRESS] / Business / rise juice an…" at bounding box center [303, 268] width 374 height 33
paste textarea "Progressive Plumbing [GEOGRAPHIC_DATA]"
click at [234, 265] on textarea "toilet is clog / Commercial owner / [STREET_ADDRESS] / Business / rise juice an…" at bounding box center [303, 268] width 374 height 33
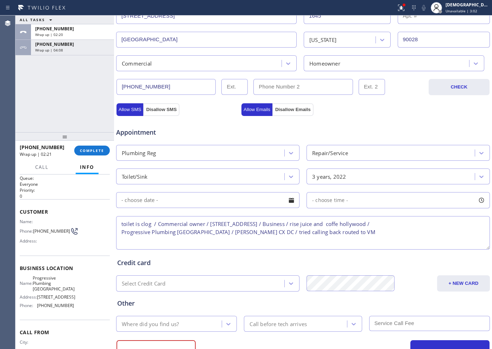
scroll to position [197, 0]
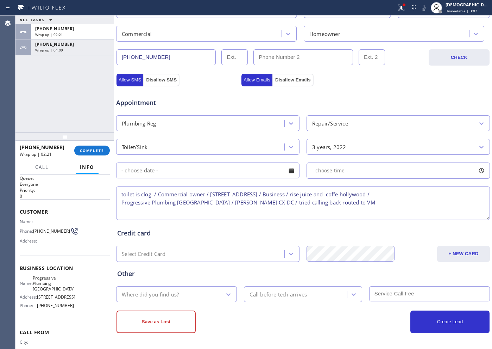
type textarea "toilet is clog / Commercial owner / [STREET_ADDRESS] / Business / rise juice an…"
click at [199, 293] on div "Where did you find us?" at bounding box center [170, 294] width 104 height 12
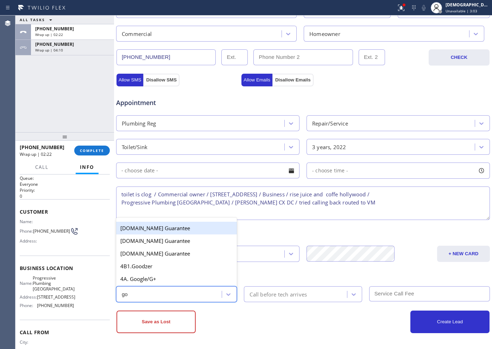
type input "goo"
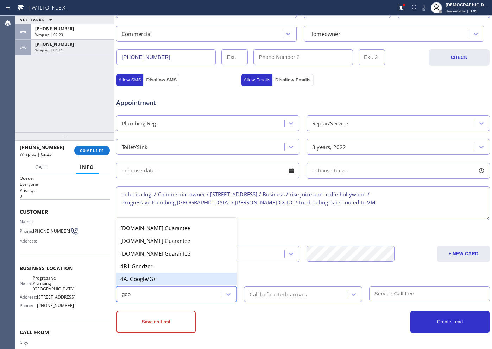
click at [153, 278] on div "4A. Google/G+" at bounding box center [176, 278] width 121 height 13
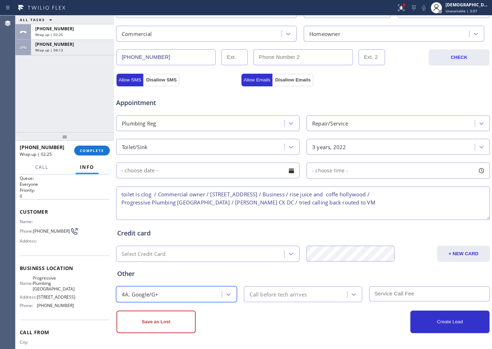
click at [181, 209] on textarea "toilet is clog / Commercial owner / [STREET_ADDRESS] / Business / rise juice an…" at bounding box center [303, 202] width 374 height 33
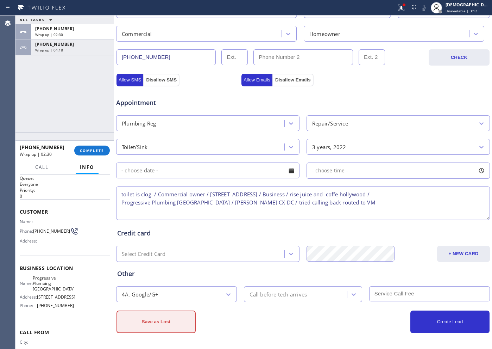
click at [178, 326] on button "Save as Lost" at bounding box center [156, 321] width 79 height 23
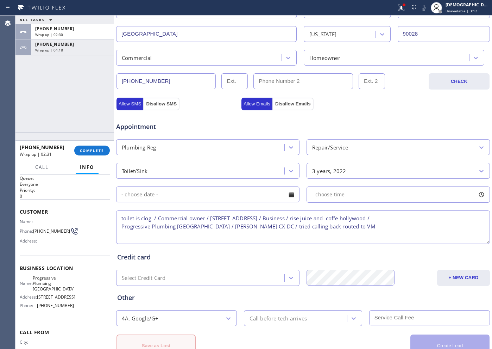
scroll to position [221, 0]
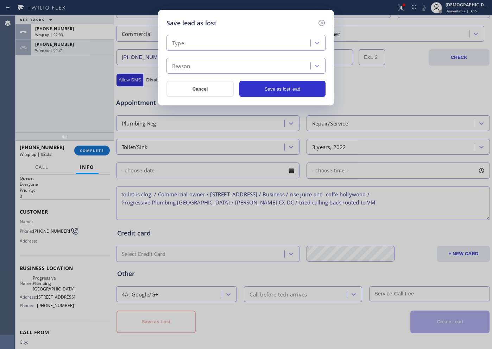
click at [227, 43] on div "Type" at bounding box center [240, 43] width 142 height 12
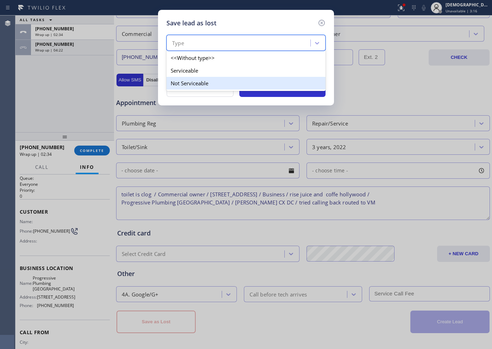
click at [210, 81] on div "Not Serviceable" at bounding box center [246, 83] width 159 height 13
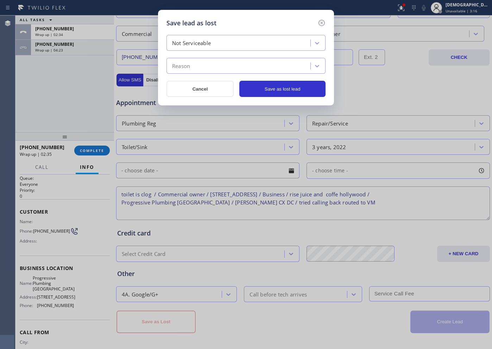
click at [211, 65] on div "Reason" at bounding box center [240, 66] width 142 height 12
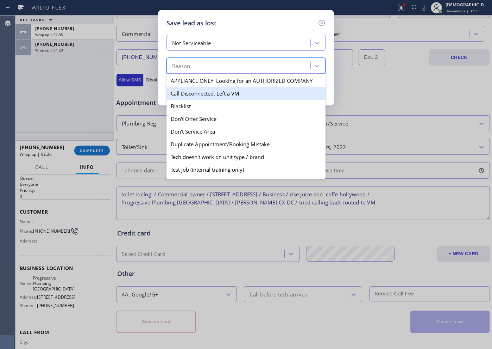
click at [211, 95] on div "Call Disconnected. Left a VM" at bounding box center [246, 93] width 159 height 13
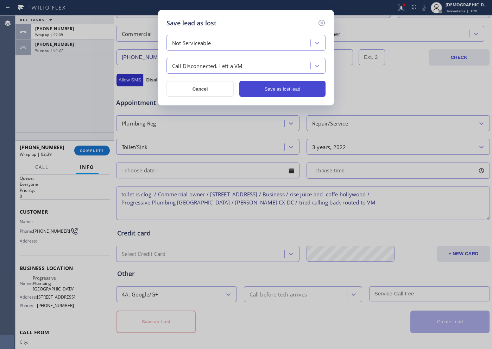
click at [257, 90] on button "Save as lost lead" at bounding box center [283, 89] width 86 height 16
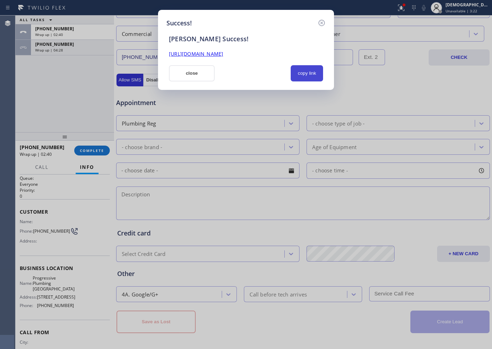
click at [320, 75] on button "copy link" at bounding box center [307, 73] width 32 height 16
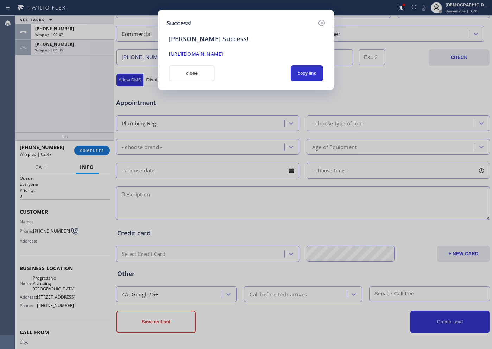
click at [200, 68] on button "close" at bounding box center [192, 73] width 46 height 16
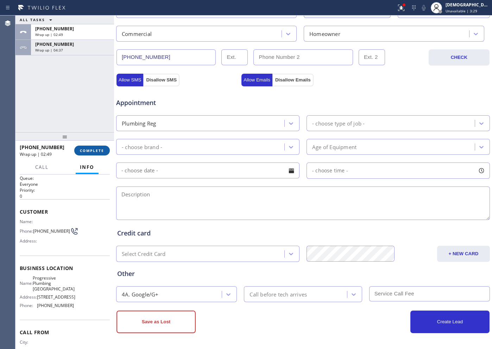
click at [81, 149] on span "COMPLETE" at bounding box center [92, 150] width 24 height 5
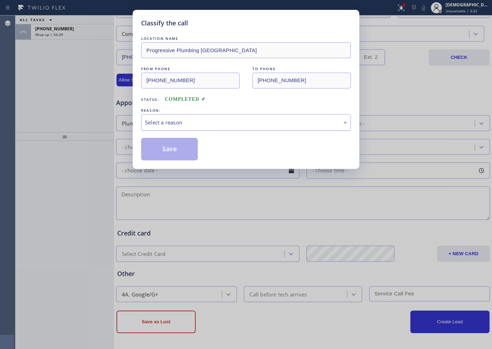
click at [163, 122] on div "Select a reason" at bounding box center [246, 122] width 202 height 8
click at [161, 151] on button "Save" at bounding box center [169, 149] width 57 height 23
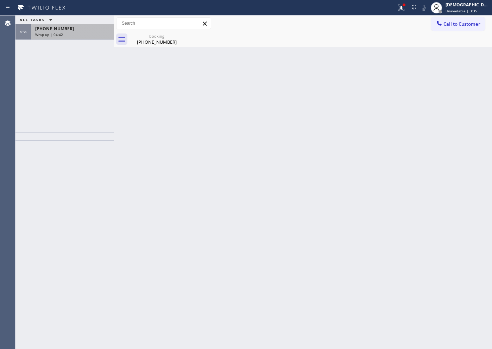
click at [72, 34] on div "Wrap up | 04:42" at bounding box center [72, 34] width 75 height 5
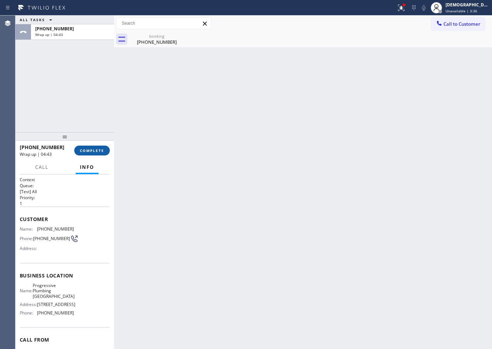
click at [85, 150] on span "COMPLETE" at bounding box center [92, 150] width 24 height 5
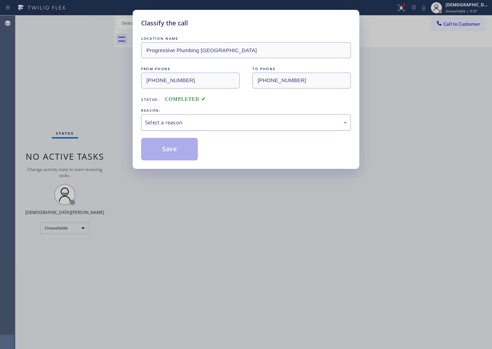
click at [193, 126] on div "Select a reason" at bounding box center [246, 122] width 202 height 8
click at [176, 148] on button "Save" at bounding box center [169, 149] width 57 height 23
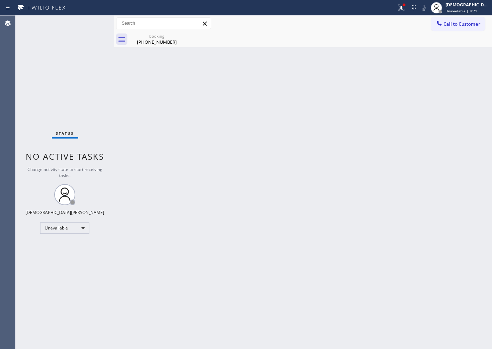
click at [34, 96] on div "Status No active tasks Change activity state to start receiving tasks. [PERSON_…" at bounding box center [64, 181] width 99 height 333
click at [460, 11] on span "Unavailable | 4:23" at bounding box center [462, 10] width 32 height 5
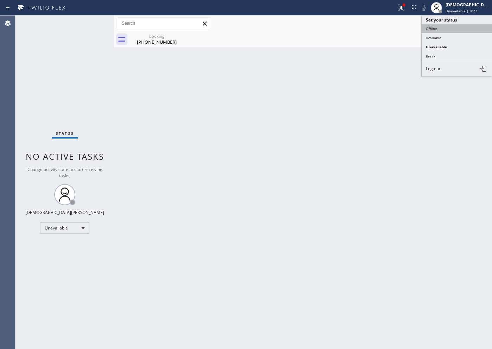
click at [452, 31] on button "Offline" at bounding box center [457, 28] width 70 height 9
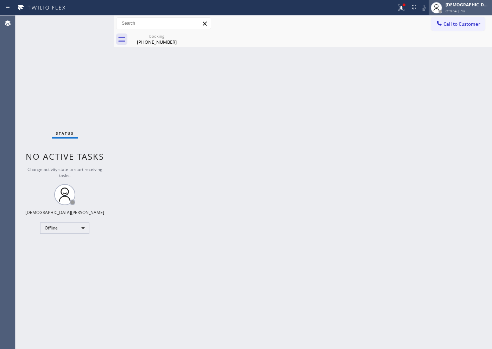
click at [469, 4] on div "[DEMOGRAPHIC_DATA][PERSON_NAME]" at bounding box center [468, 5] width 44 height 6
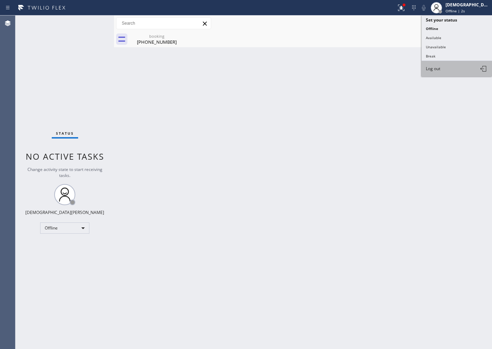
click at [449, 66] on button "Log out" at bounding box center [457, 68] width 70 height 15
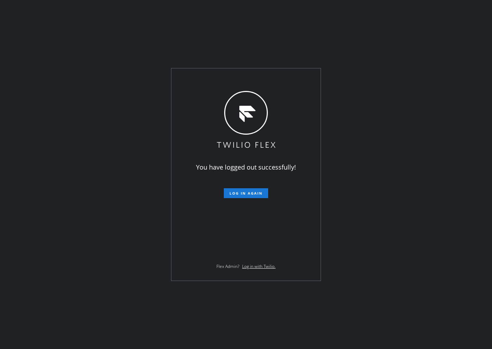
click at [38, 38] on div "You have logged out successfully! Log in again Flex Admin? Log in with Twilio." at bounding box center [246, 174] width 492 height 349
